Goal: Task Accomplishment & Management: Manage account settings

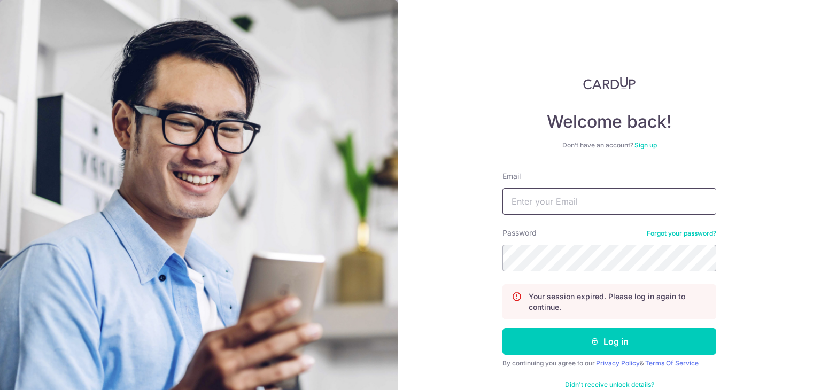
click at [609, 188] on input "Email" at bounding box center [610, 201] width 214 height 27
type input "[PERSON_NAME][EMAIL_ADDRESS][PERSON_NAME][DOMAIN_NAME]"
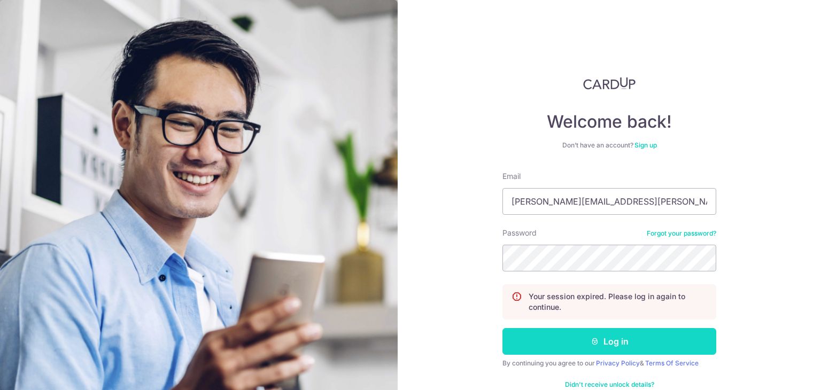
click at [599, 341] on button "Log in" at bounding box center [610, 341] width 214 height 27
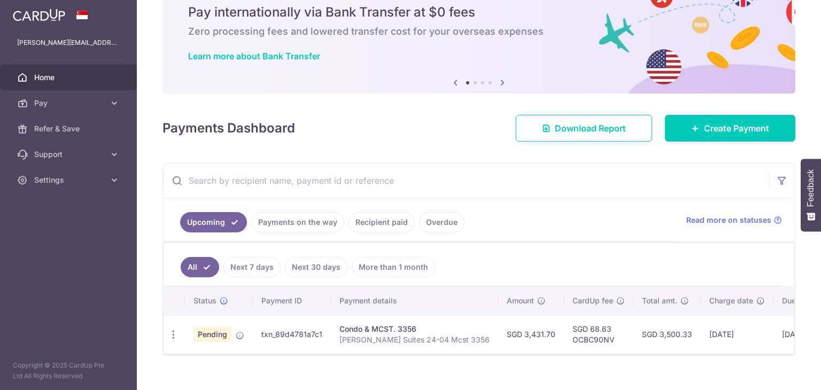
scroll to position [63, 0]
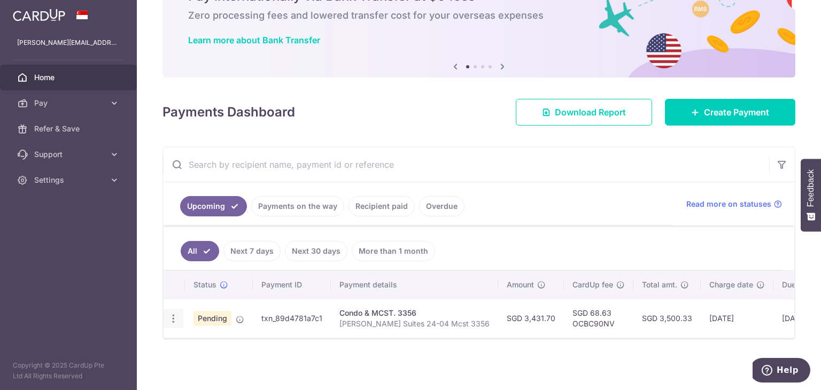
click at [172, 313] on icon "button" at bounding box center [173, 318] width 11 height 11
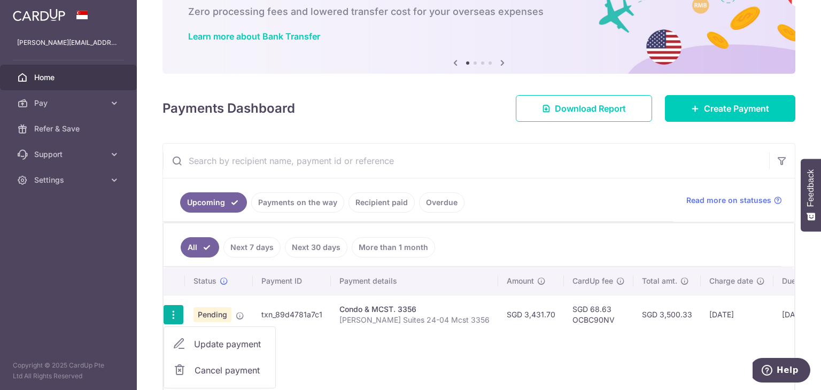
click at [219, 344] on span "Update payment" at bounding box center [230, 344] width 73 height 13
radio input "true"
type input "3,431.70"
type input "[DATE]"
type input "[PERSON_NAME] Suites 24-04 Mcst 3356"
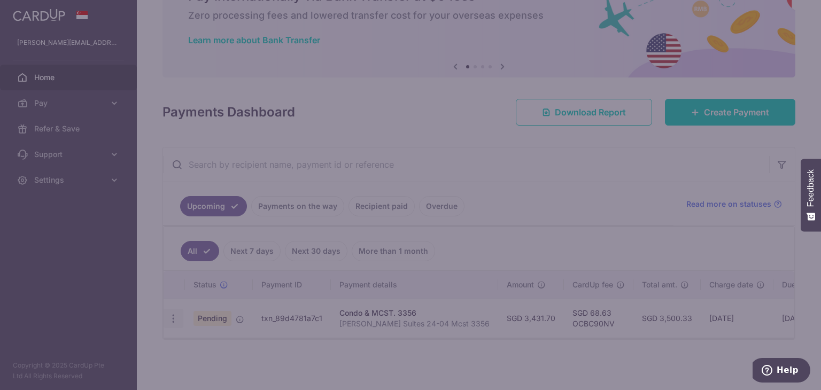
type input "OCBC90NV"
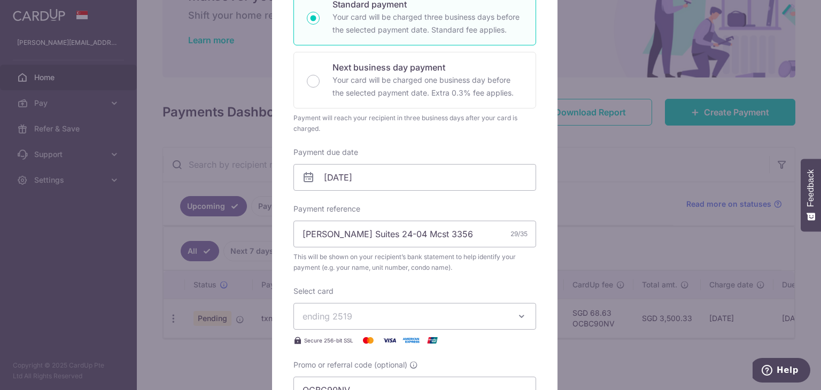
scroll to position [214, 0]
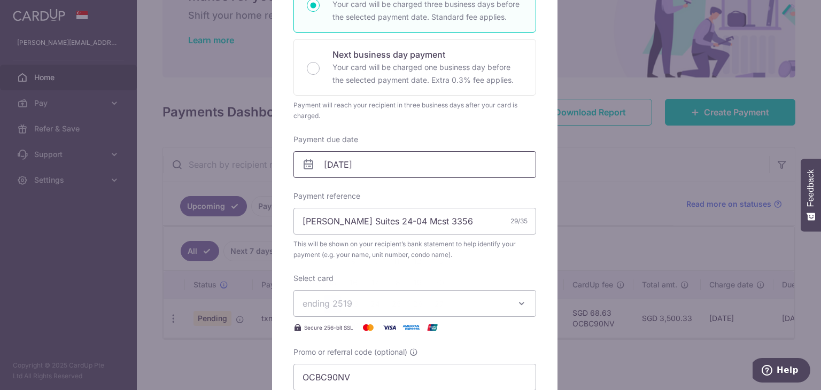
click at [390, 165] on input "[DATE]" at bounding box center [415, 164] width 243 height 27
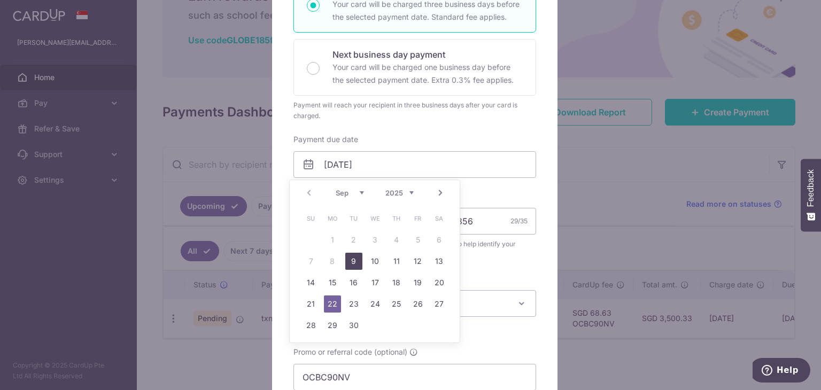
click at [355, 261] on link "9" at bounding box center [353, 261] width 17 height 17
type input "[DATE]"
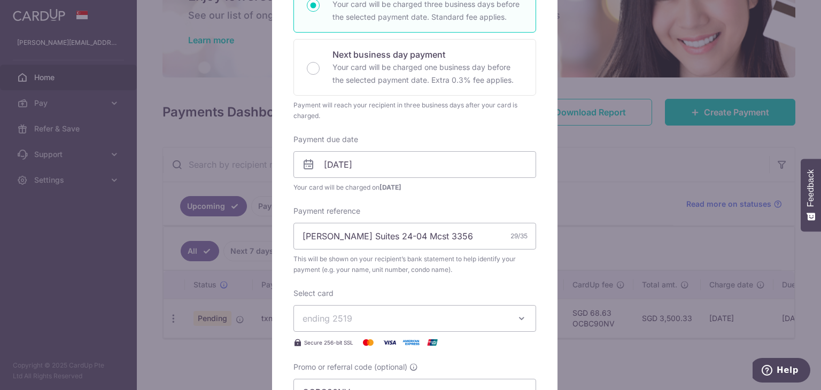
scroll to position [321, 0]
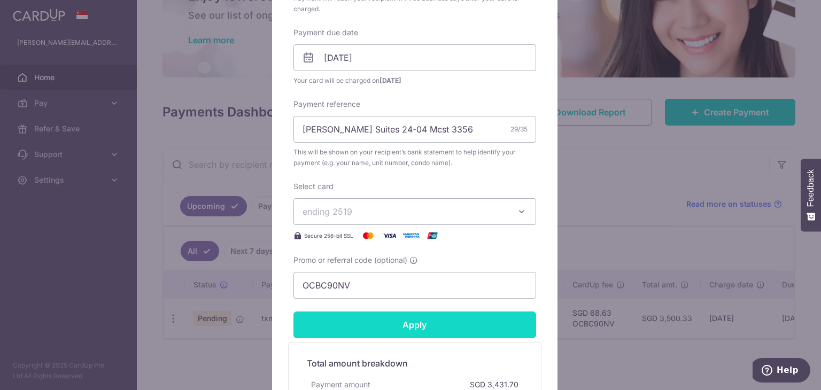
click at [411, 326] on input "Apply" at bounding box center [415, 325] width 243 height 27
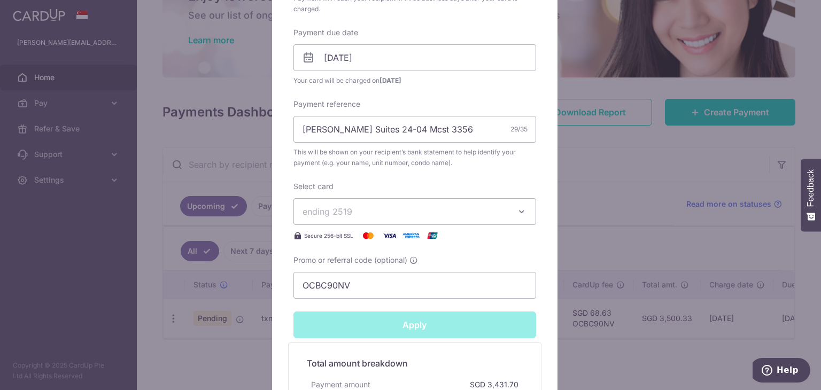
type input "Successfully Applied"
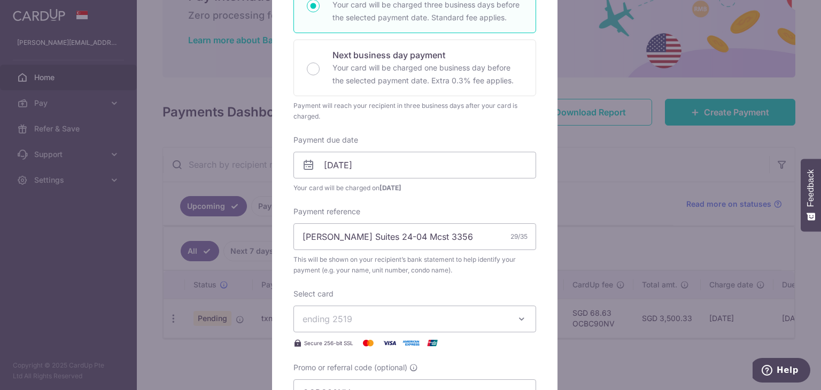
scroll to position [144, 0]
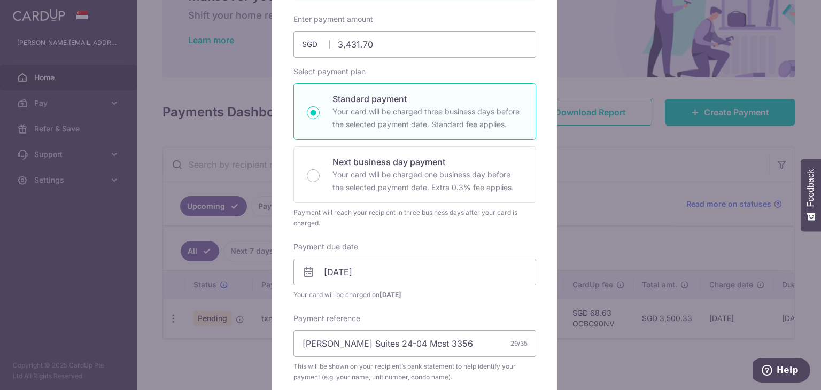
click at [585, 148] on div "Edit payment By clicking apply, you will make changes to all payments to 3356 s…" at bounding box center [410, 195] width 821 height 390
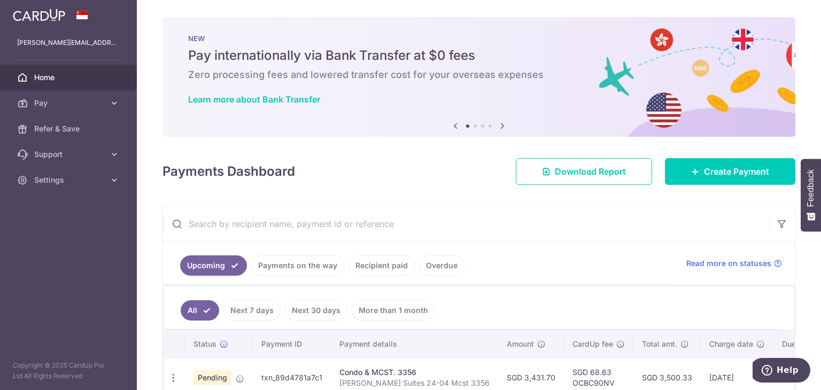
scroll to position [63, 0]
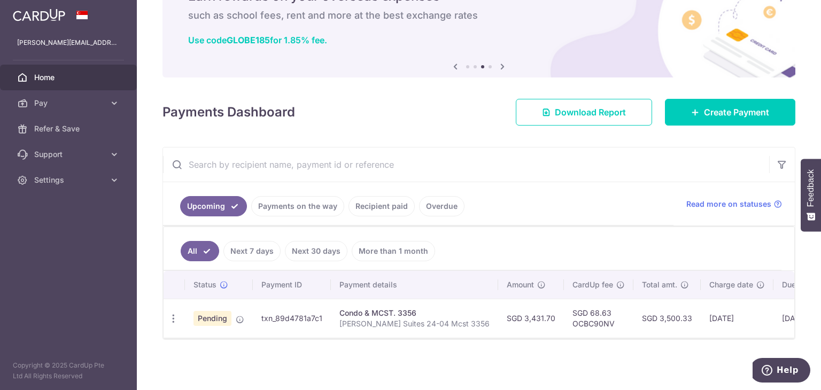
click at [552, 380] on div "× Pause Schedule Pause all future payments in this series Pause just this one p…" at bounding box center [479, 195] width 684 height 390
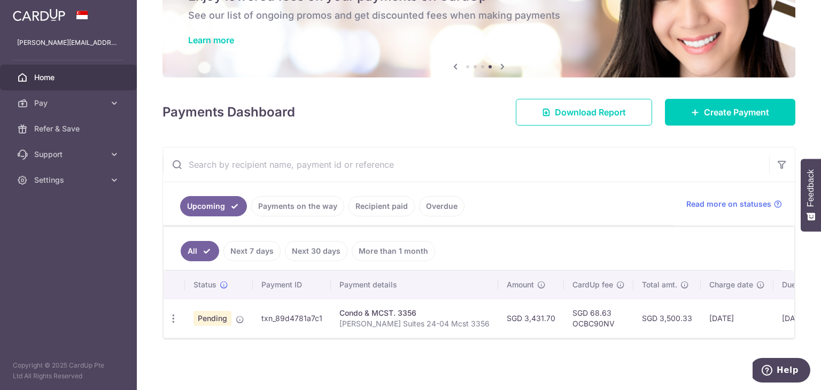
click at [152, 366] on div "× Pause Schedule Pause all future payments in this series Pause just this one p…" at bounding box center [479, 195] width 684 height 390
